Goal: Information Seeking & Learning: Learn about a topic

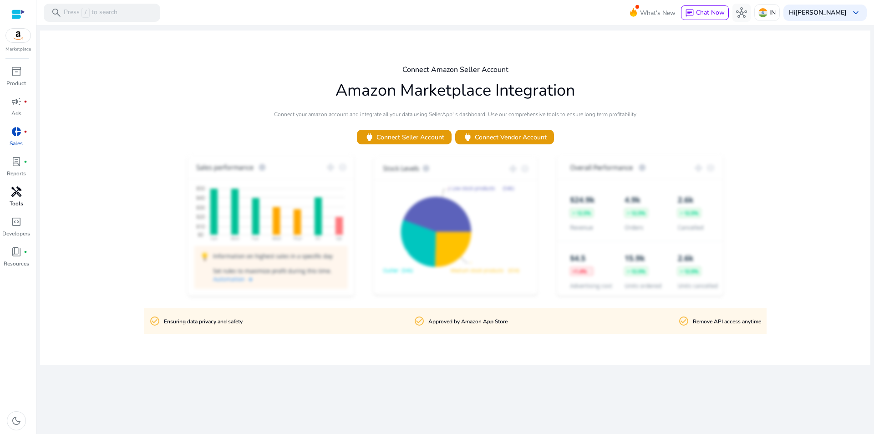
click at [18, 204] on p "Tools" at bounding box center [17, 203] width 14 height 8
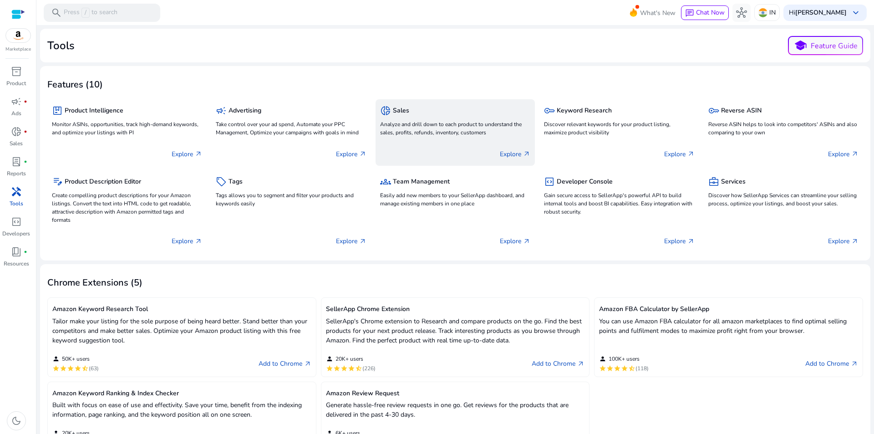
click at [461, 119] on div "donut_small Sales Analyze and drill down to each product to understand the sale…" at bounding box center [455, 121] width 150 height 35
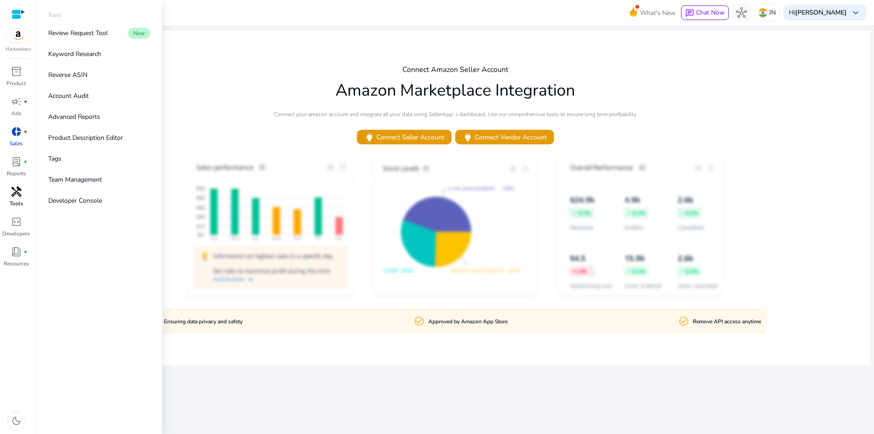
click at [15, 199] on div "handyman" at bounding box center [17, 191] width 26 height 15
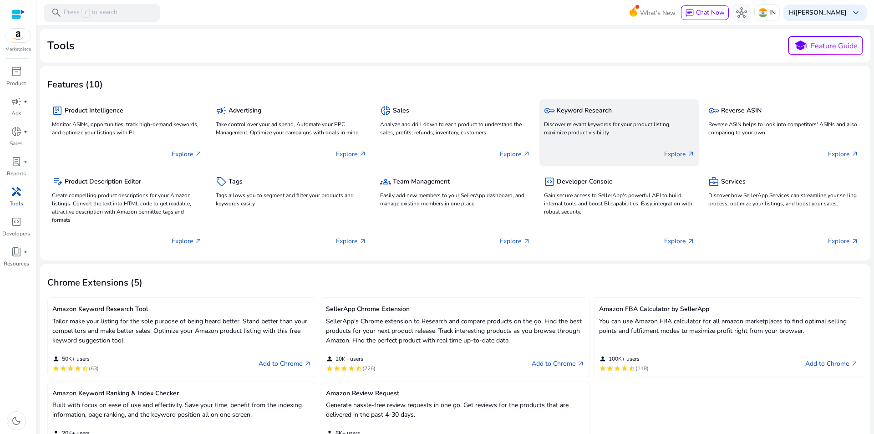
drag, startPoint x: 607, startPoint y: 118, endPoint x: 659, endPoint y: 115, distance: 52.5
click at [607, 117] on div "key Keyword Research Discover relevant keywords for your product listing, maxim…" at bounding box center [619, 121] width 150 height 35
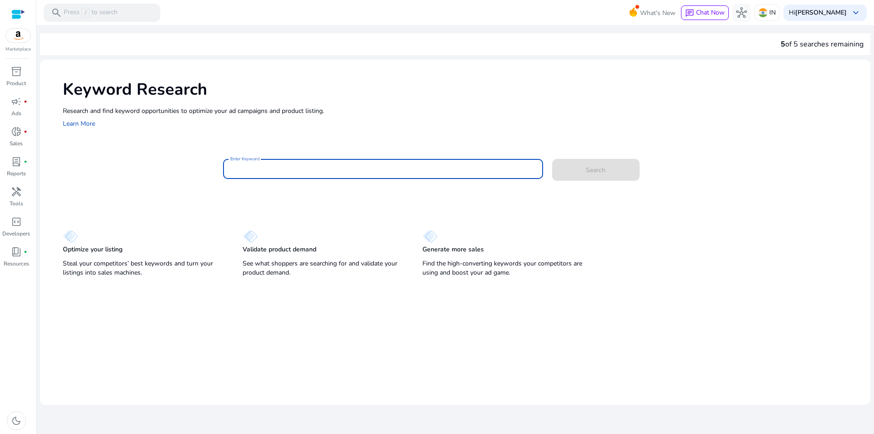
click at [293, 172] on input "Enter Keyword" at bounding box center [383, 169] width 306 height 10
click at [552, 159] on button "Search" at bounding box center [595, 170] width 87 height 22
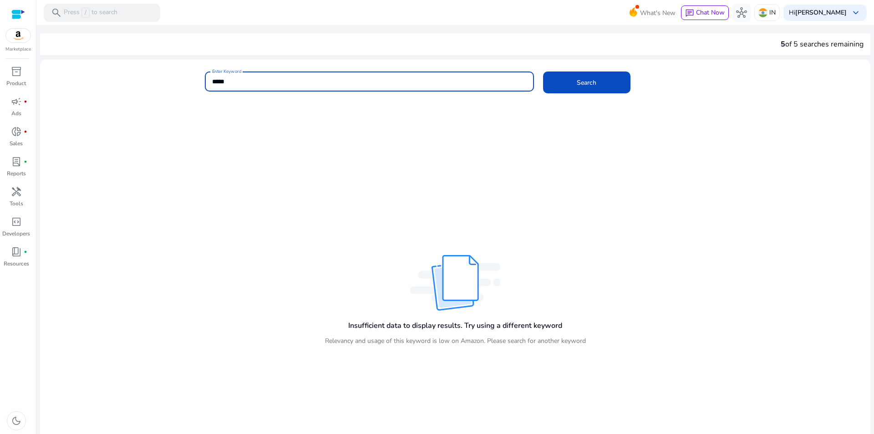
type input "*****"
click at [543, 71] on button "Search" at bounding box center [586, 82] width 87 height 22
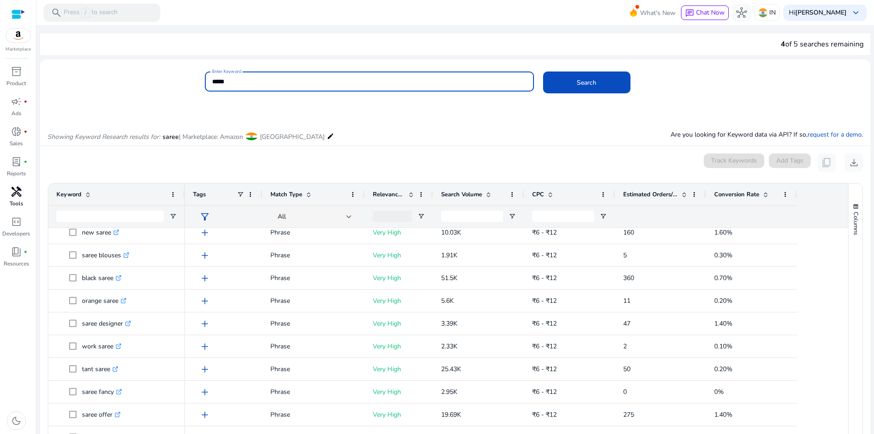
click at [20, 193] on span "handyman" at bounding box center [16, 191] width 11 height 11
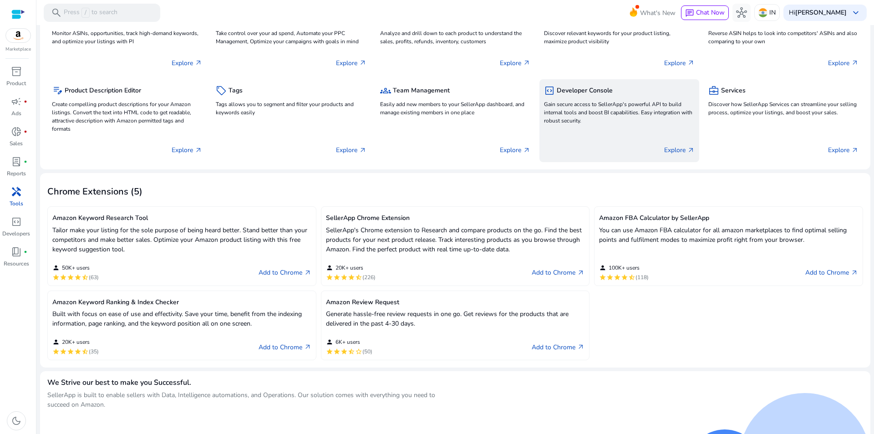
scroll to position [123, 0]
